Goal: Use online tool/utility: Utilize a website feature to perform a specific function

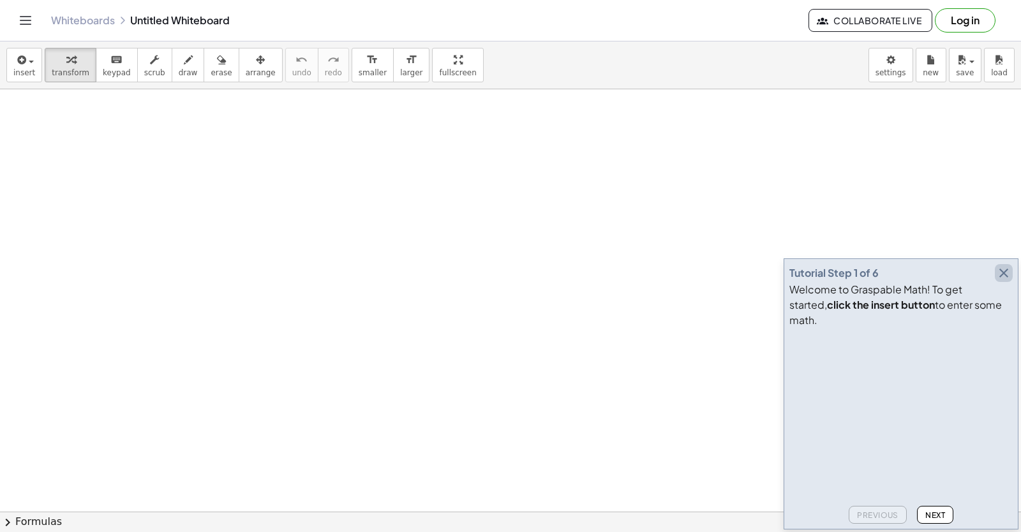
click at [1003, 281] on icon "button" at bounding box center [1003, 273] width 15 height 15
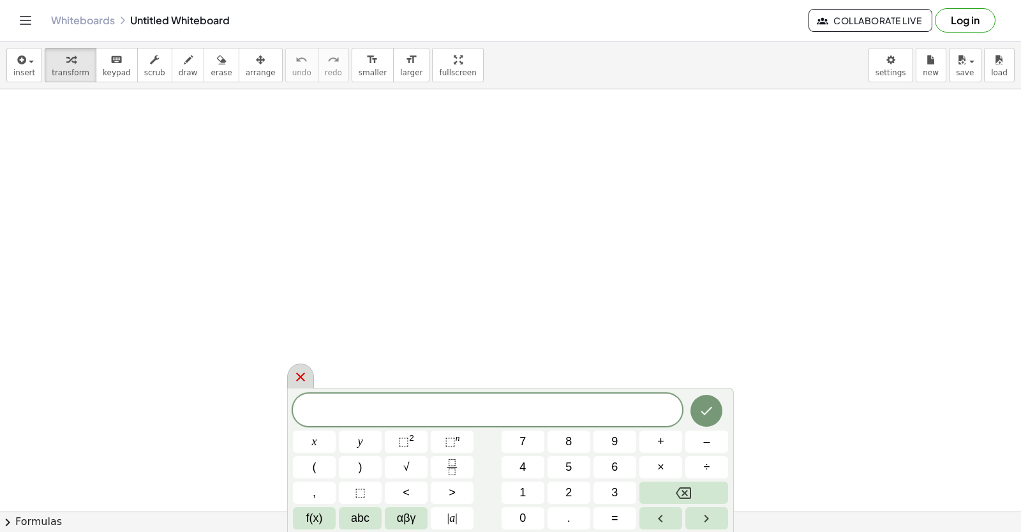
click at [296, 373] on icon at bounding box center [300, 377] width 15 height 15
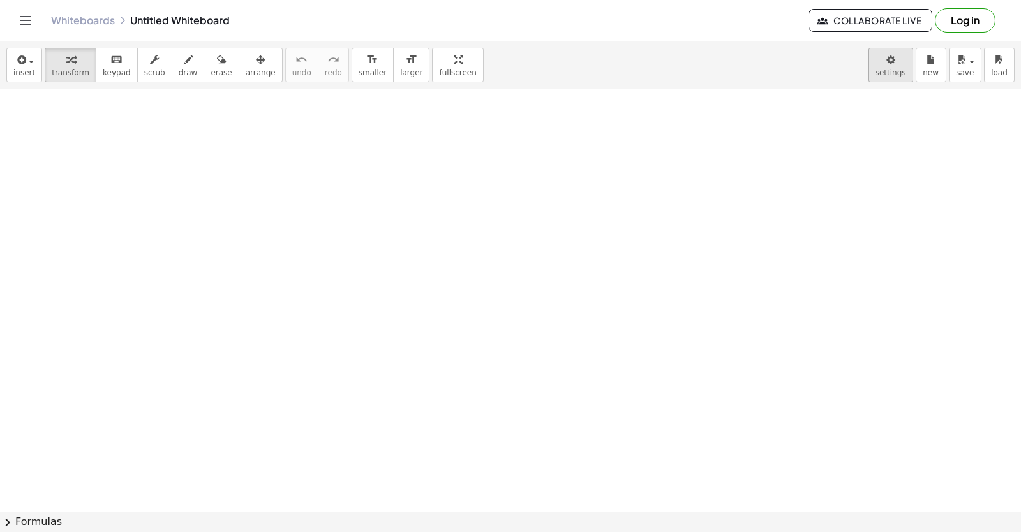
click at [894, 64] on body "Graspable Math Activities Get Started Activity Bank Assigned Work Classes White…" at bounding box center [510, 266] width 1021 height 532
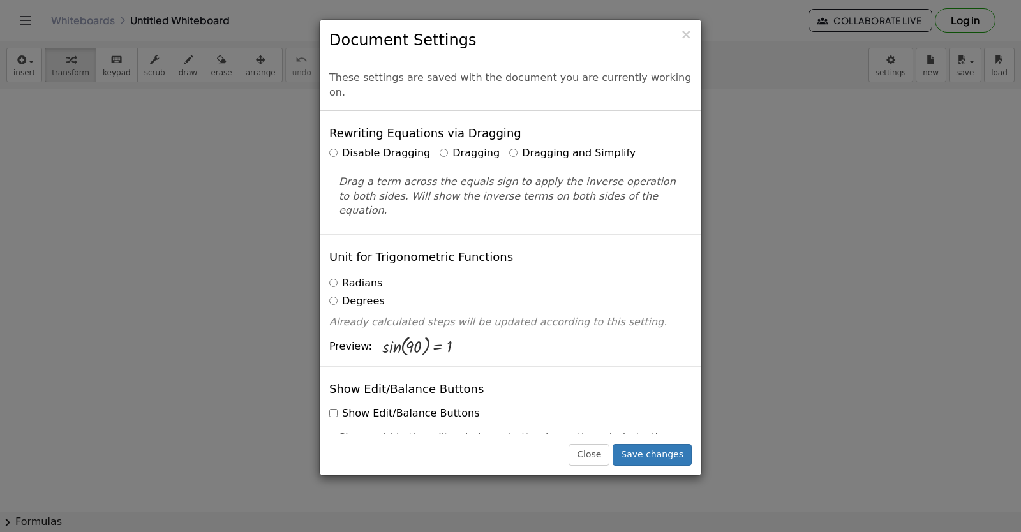
click at [514, 146] on label "Dragging and Simplify" at bounding box center [572, 153] width 126 height 15
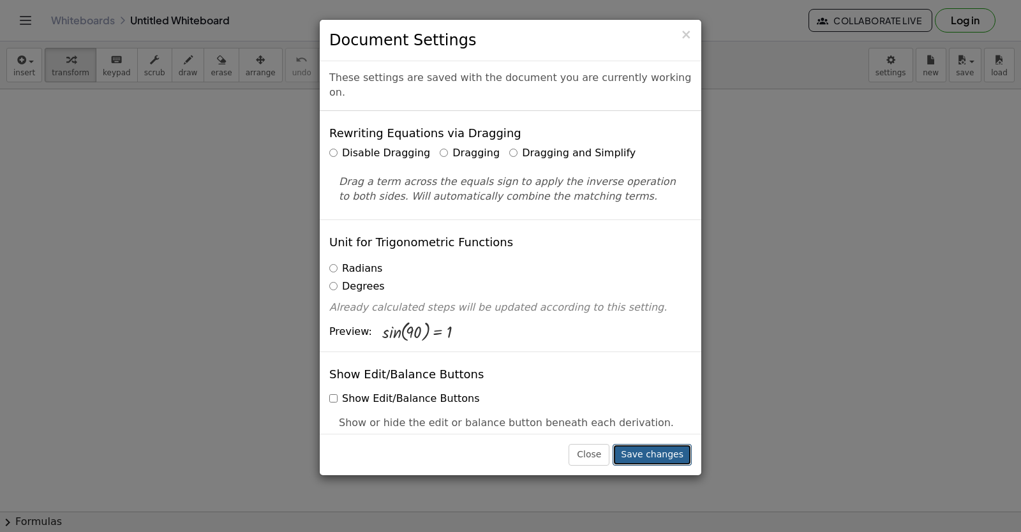
click at [666, 451] on button "Save changes" at bounding box center [652, 455] width 79 height 22
